Goal: Transaction & Acquisition: Subscribe to service/newsletter

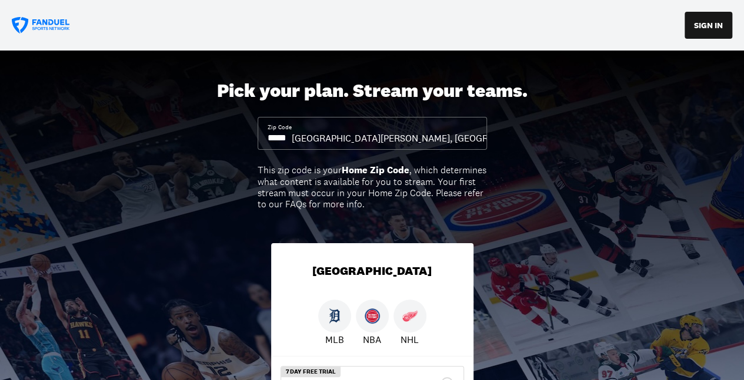
click at [289, 138] on input at bounding box center [279, 138] width 24 height 13
click at [292, 138] on input at bounding box center [279, 138] width 24 height 13
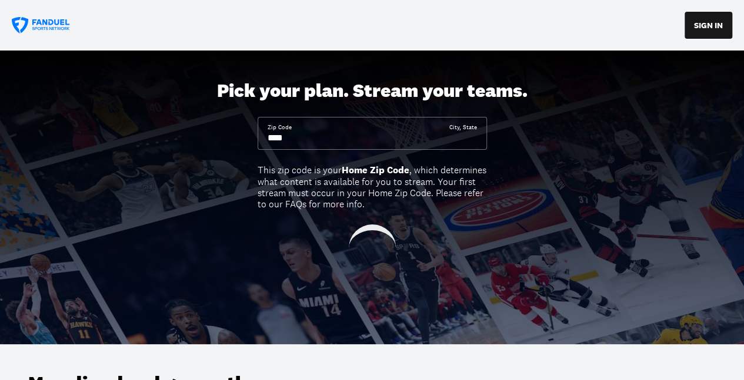
type input "*****"
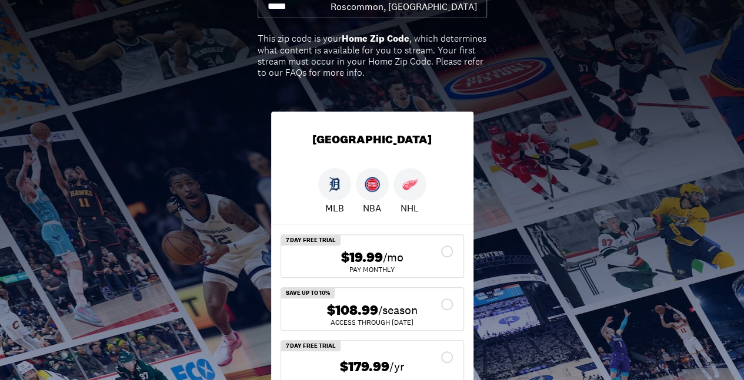
scroll to position [156, 0]
